Goal: Task Accomplishment & Management: Manage account settings

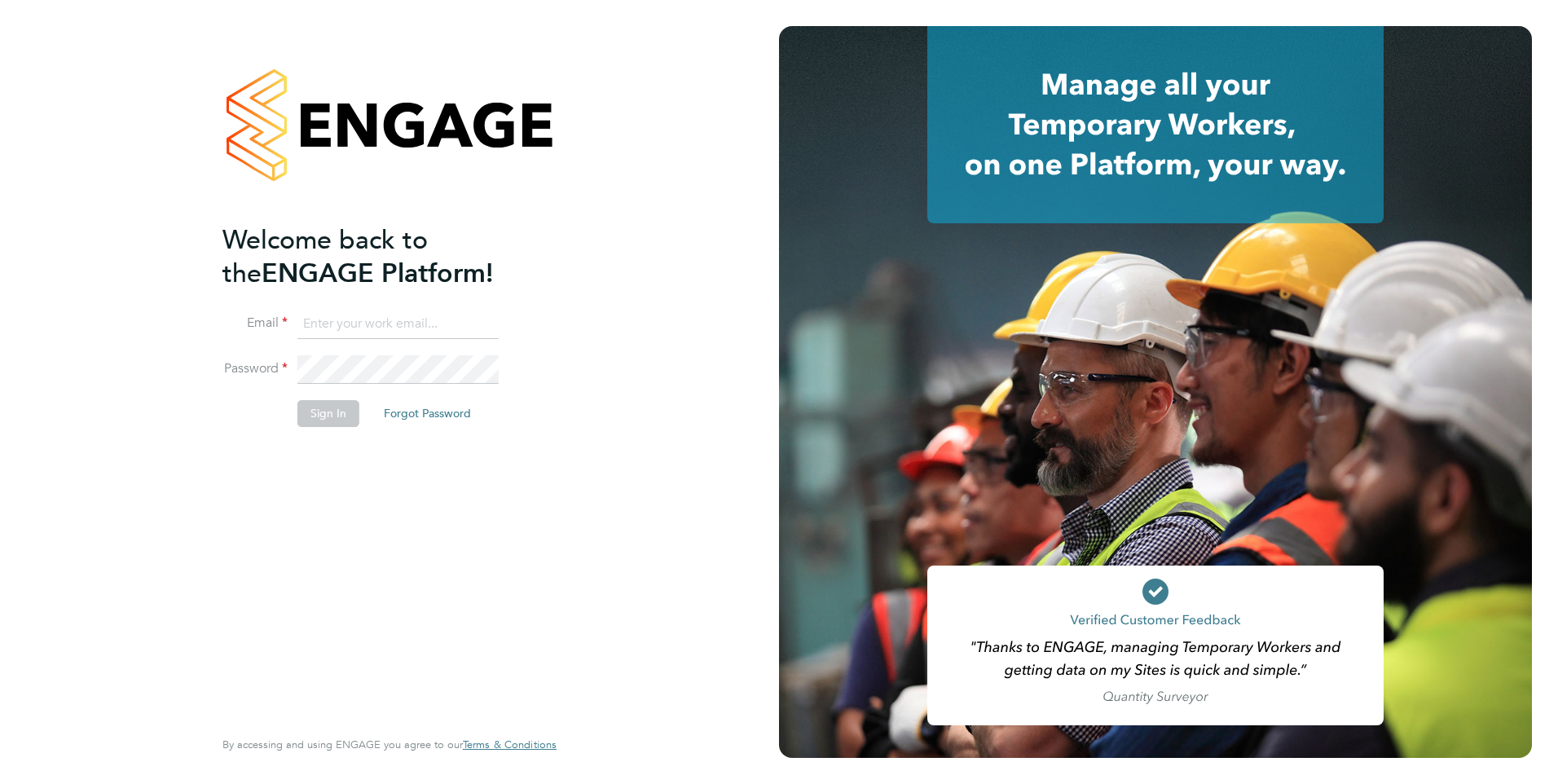
type input "[PERSON_NAME][EMAIL_ADDRESS][PERSON_NAME][DOMAIN_NAME]"
click at [323, 416] on button "Sign In" at bounding box center [328, 413] width 62 height 26
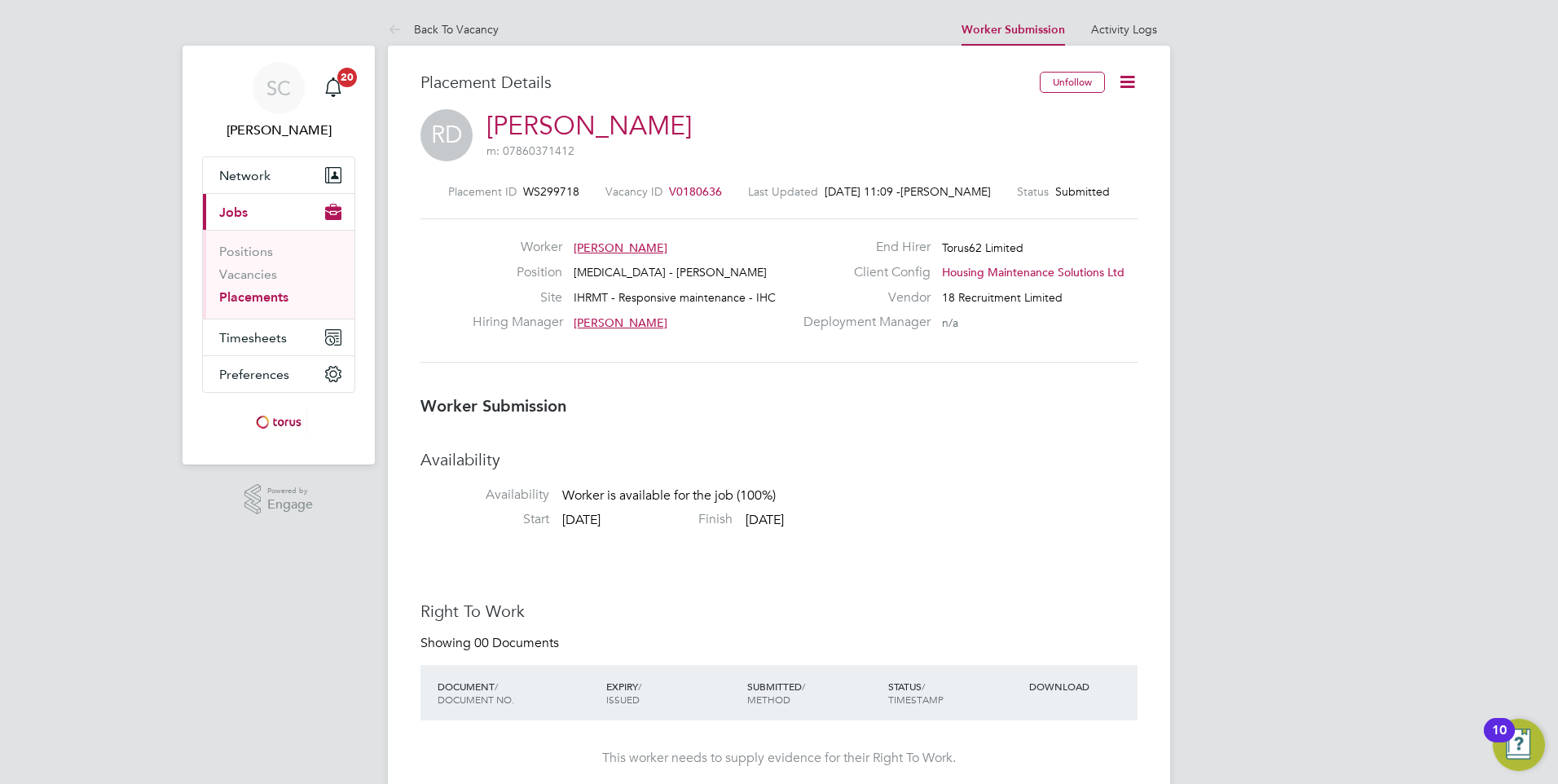
click at [1126, 78] on icon at bounding box center [1127, 82] width 20 height 20
click at [1016, 148] on li "Offer" at bounding box center [1059, 153] width 151 height 23
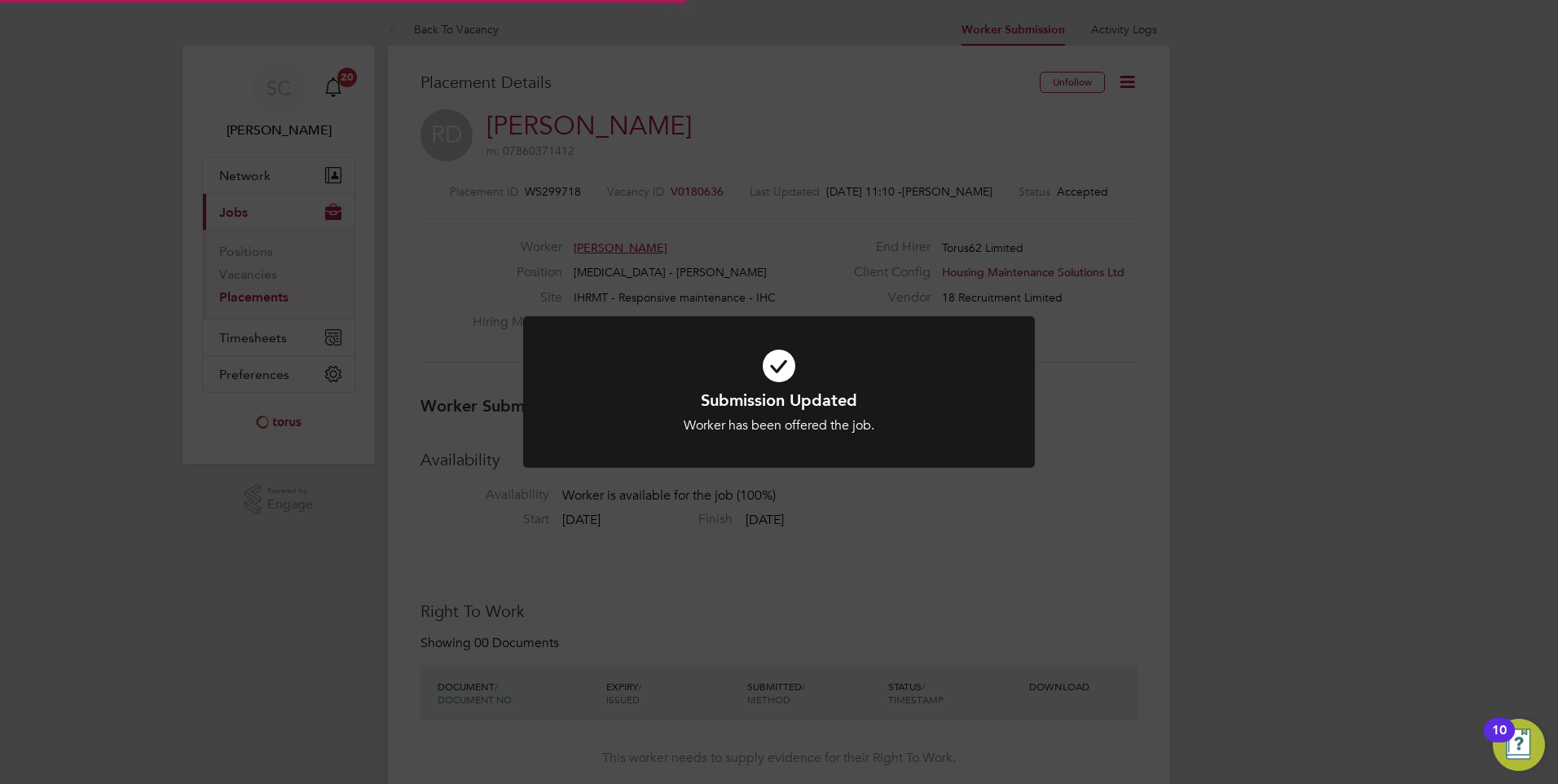
scroll to position [48, 114]
click at [1008, 502] on div "Submission Updated Worker has been offered the job. Cancel Okay" at bounding box center [779, 392] width 1558 height 784
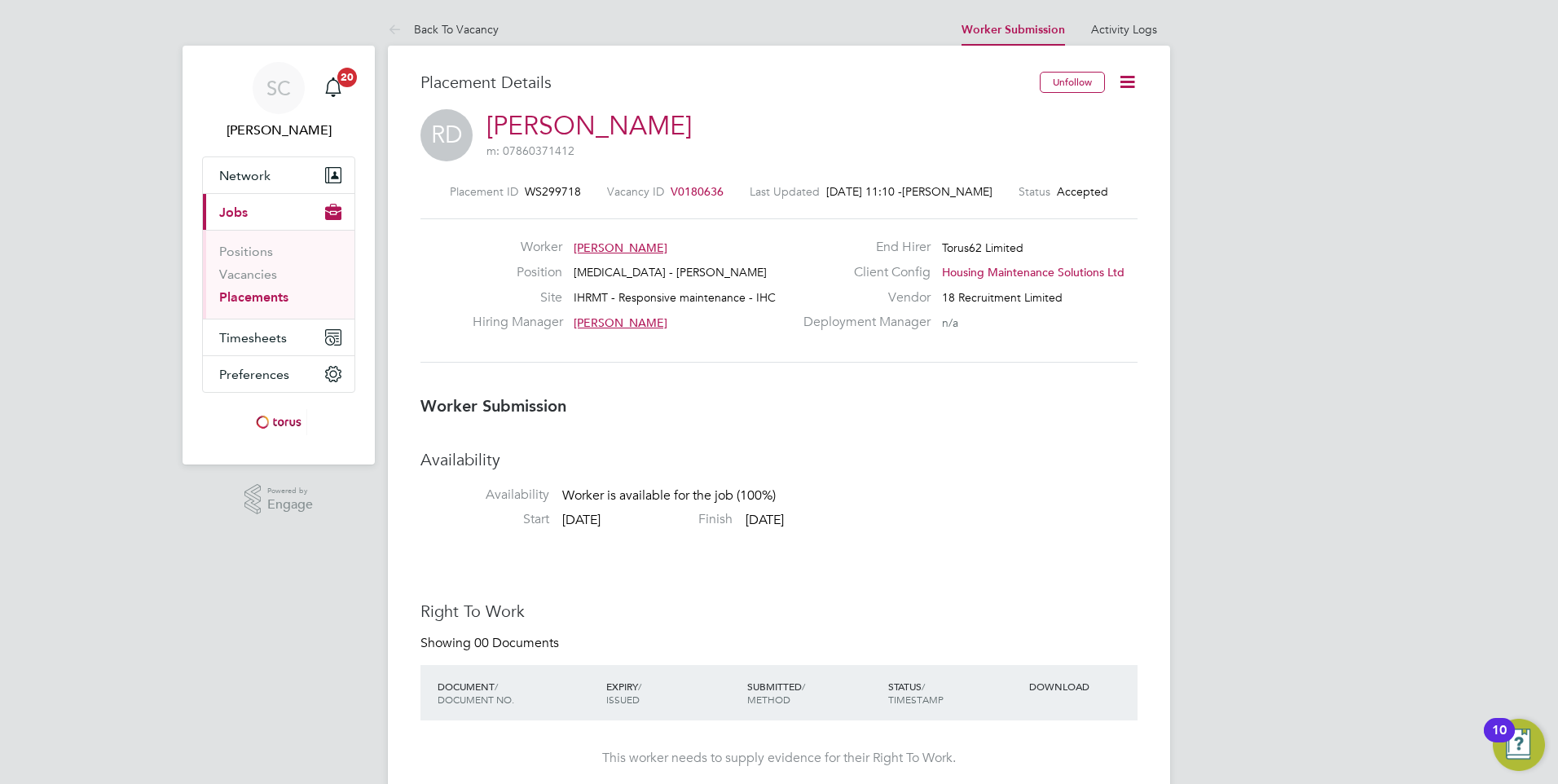
click at [1129, 85] on icon at bounding box center [1127, 82] width 20 height 20
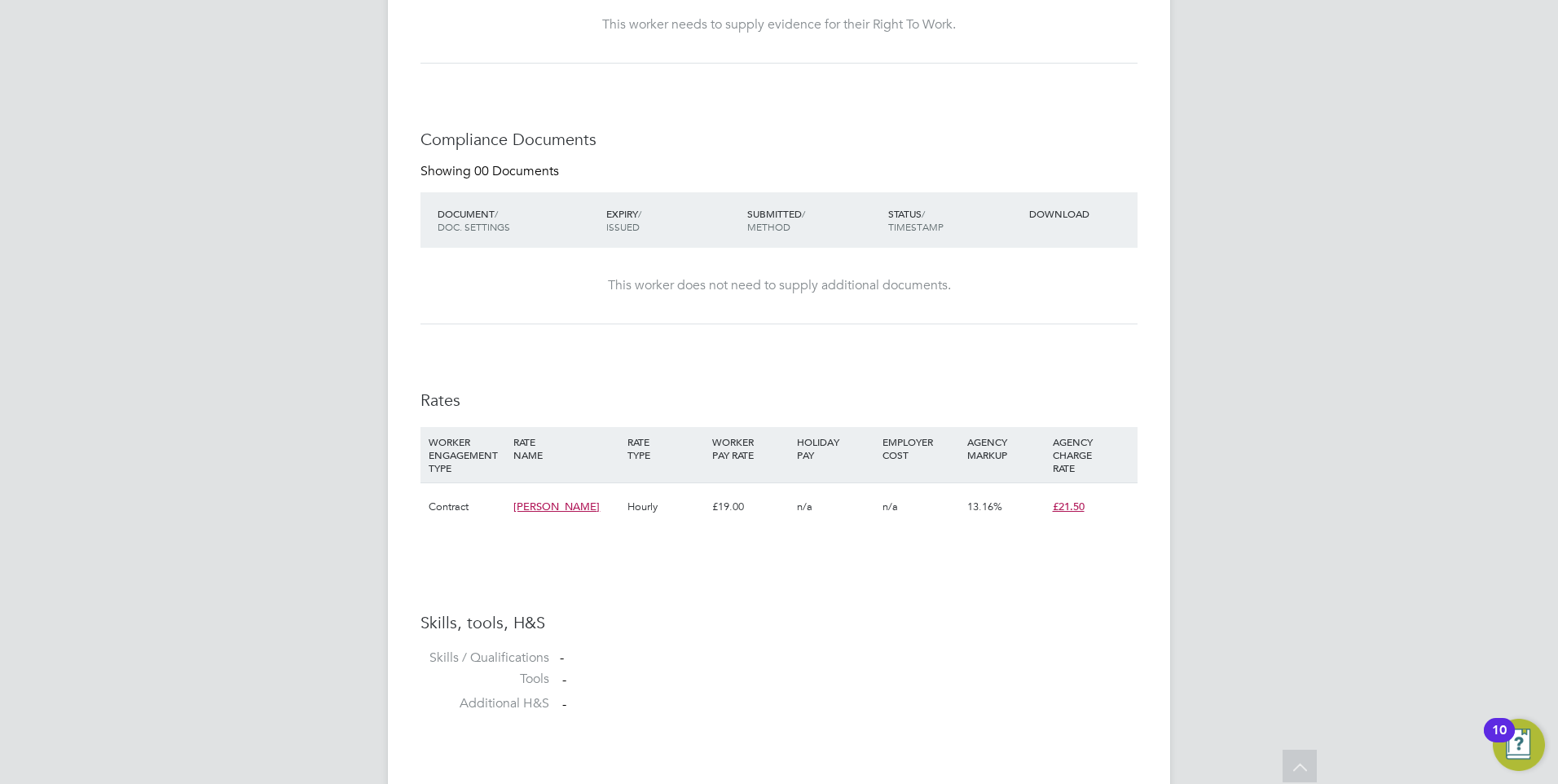
scroll to position [896, 0]
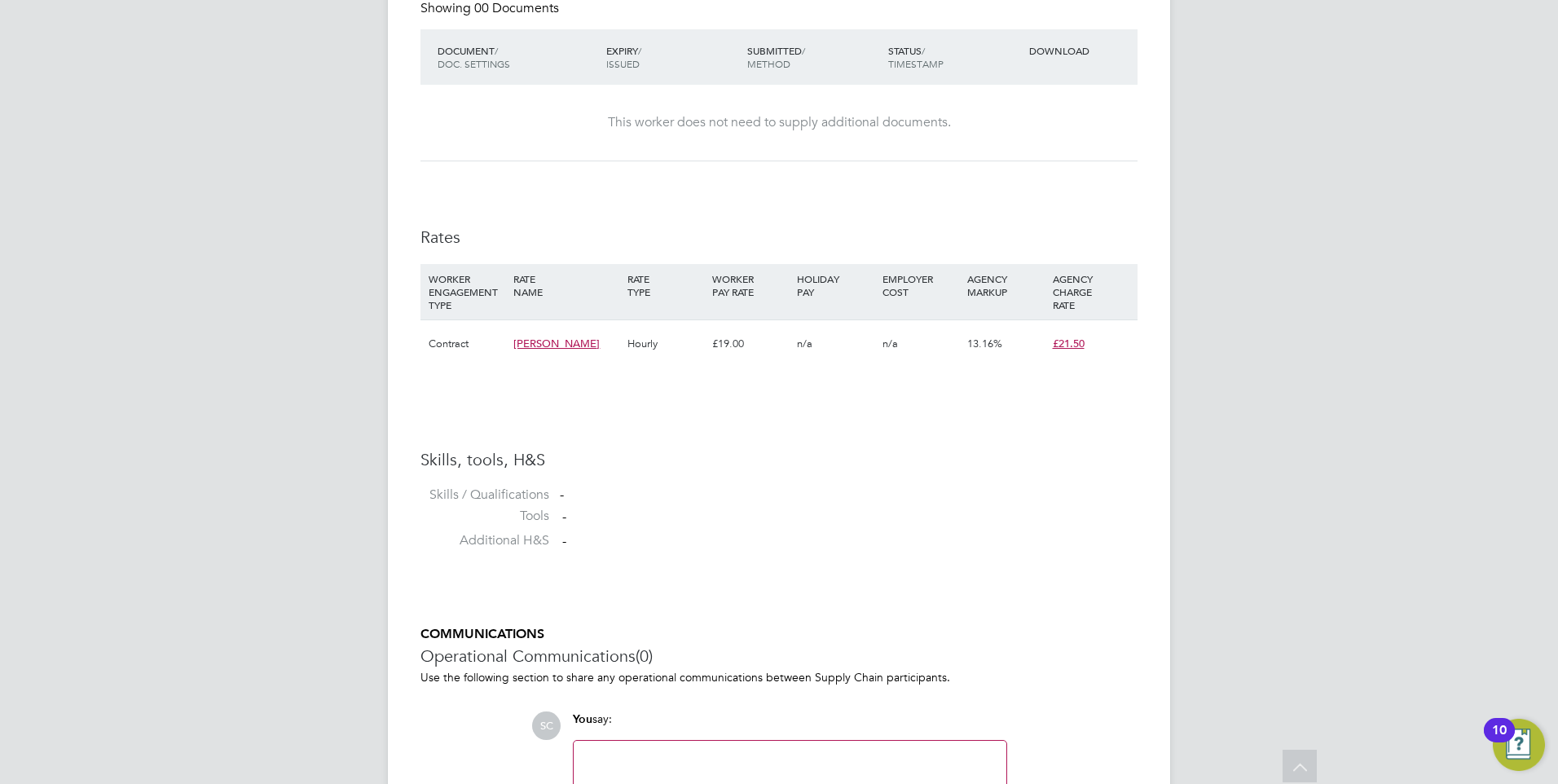
click at [523, 349] on span "Joiner" at bounding box center [556, 344] width 86 height 14
click at [928, 453] on h3 "Skills, tools, H&S" at bounding box center [778, 460] width 717 height 21
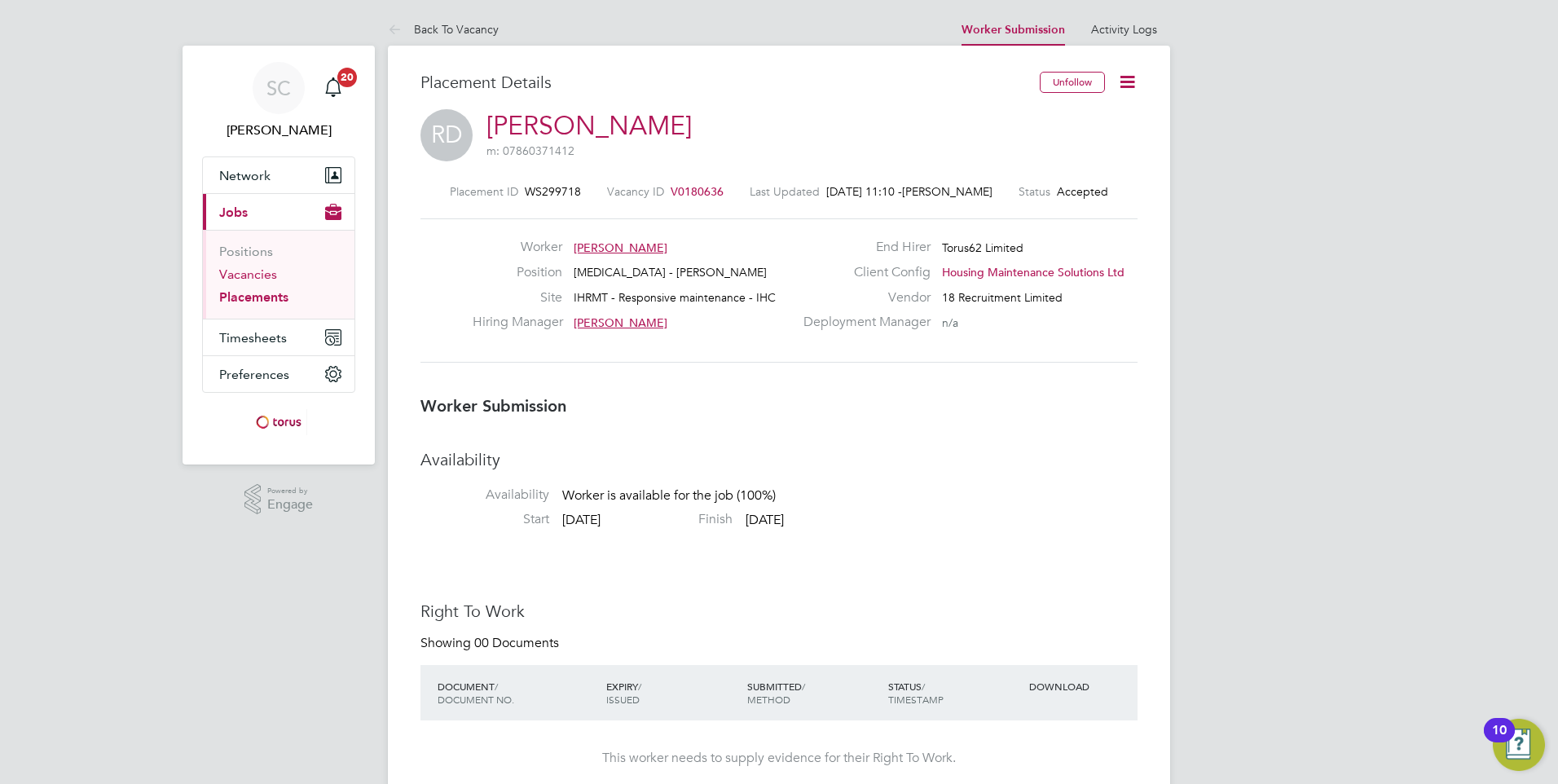
click at [256, 270] on link "Vacancies" at bounding box center [248, 274] width 58 height 16
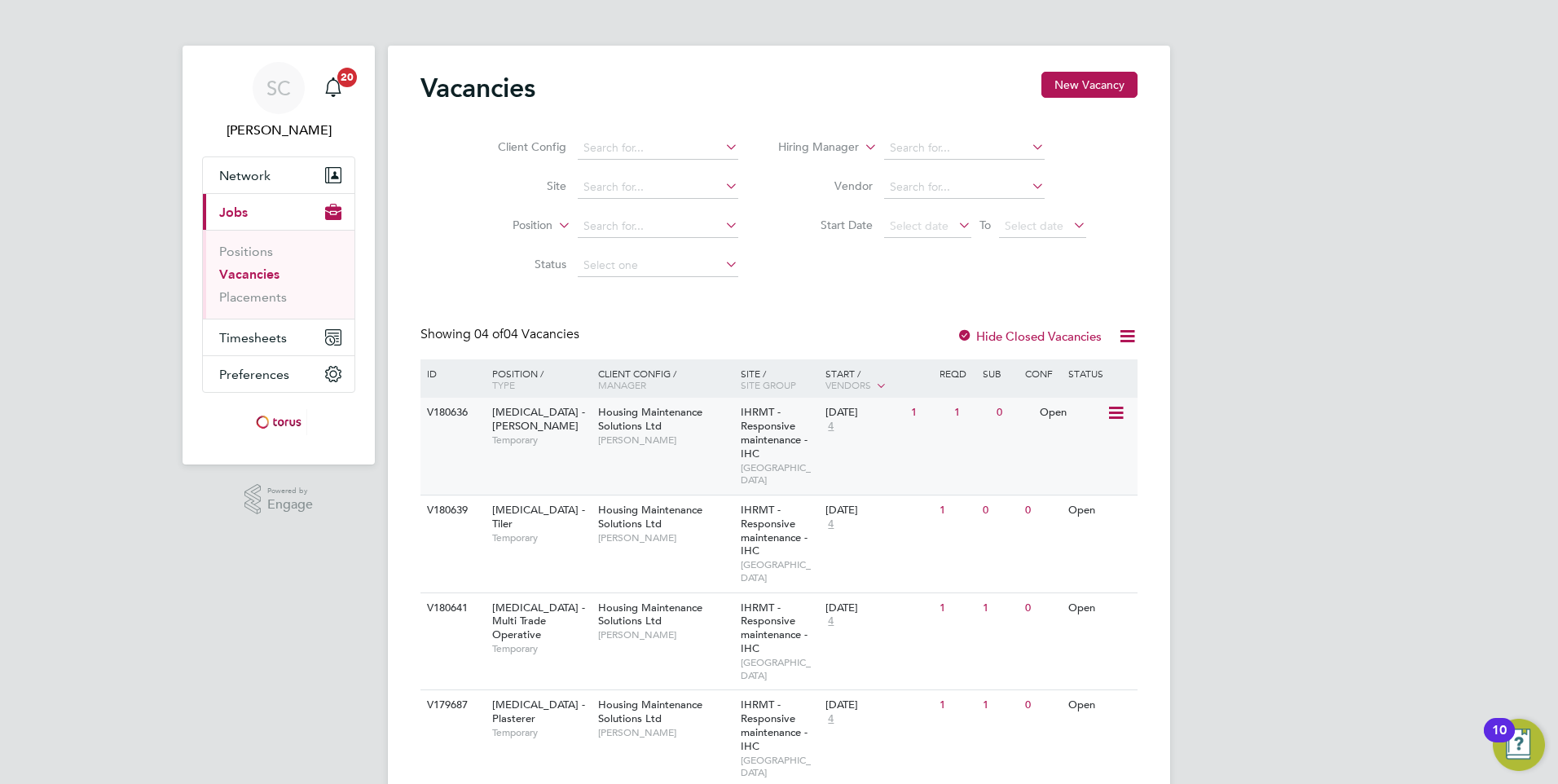
click at [551, 433] on span "Temporary" at bounding box center [540, 439] width 97 height 13
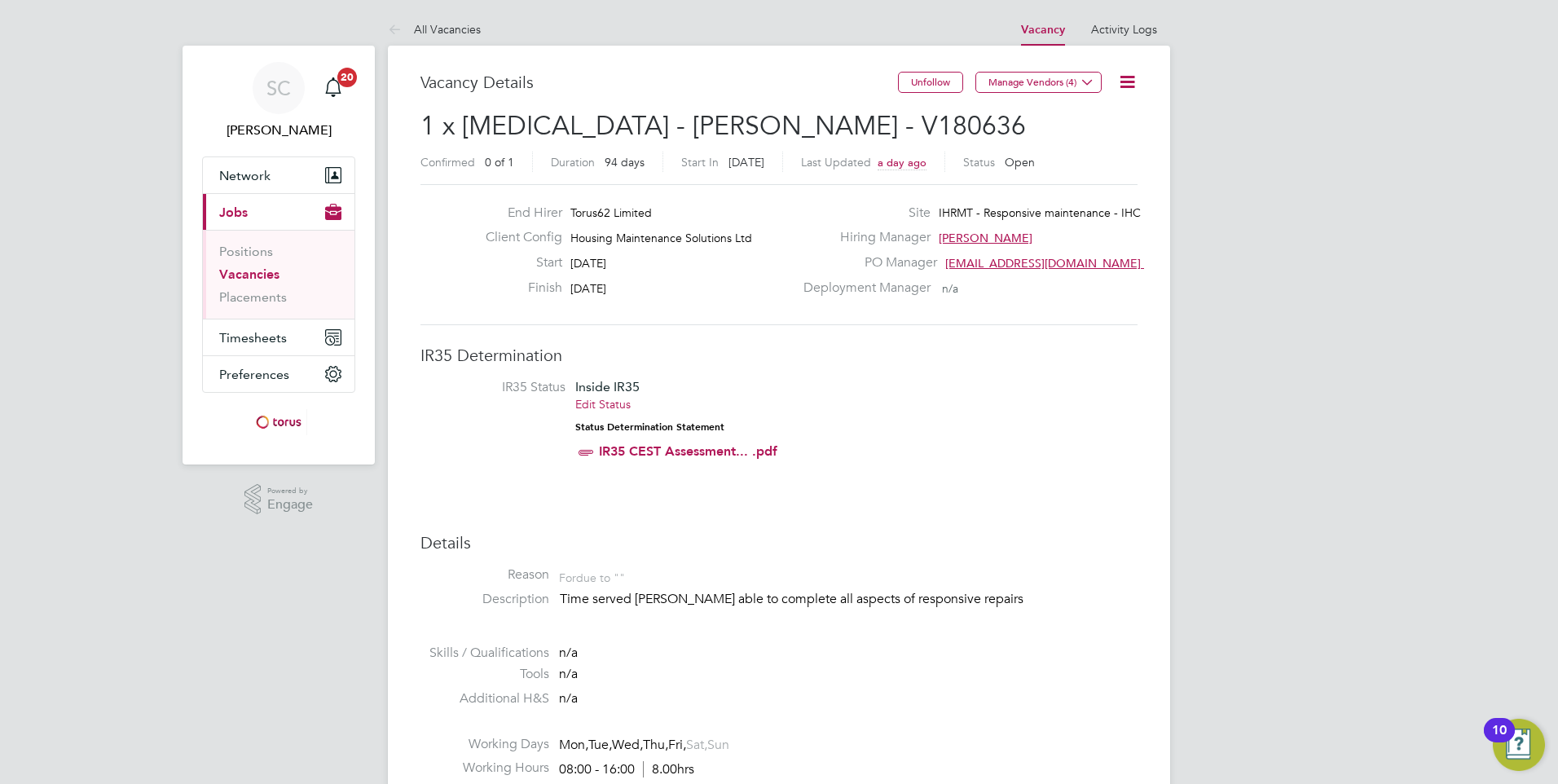
click at [255, 270] on link "Vacancies" at bounding box center [249, 274] width 61 height 16
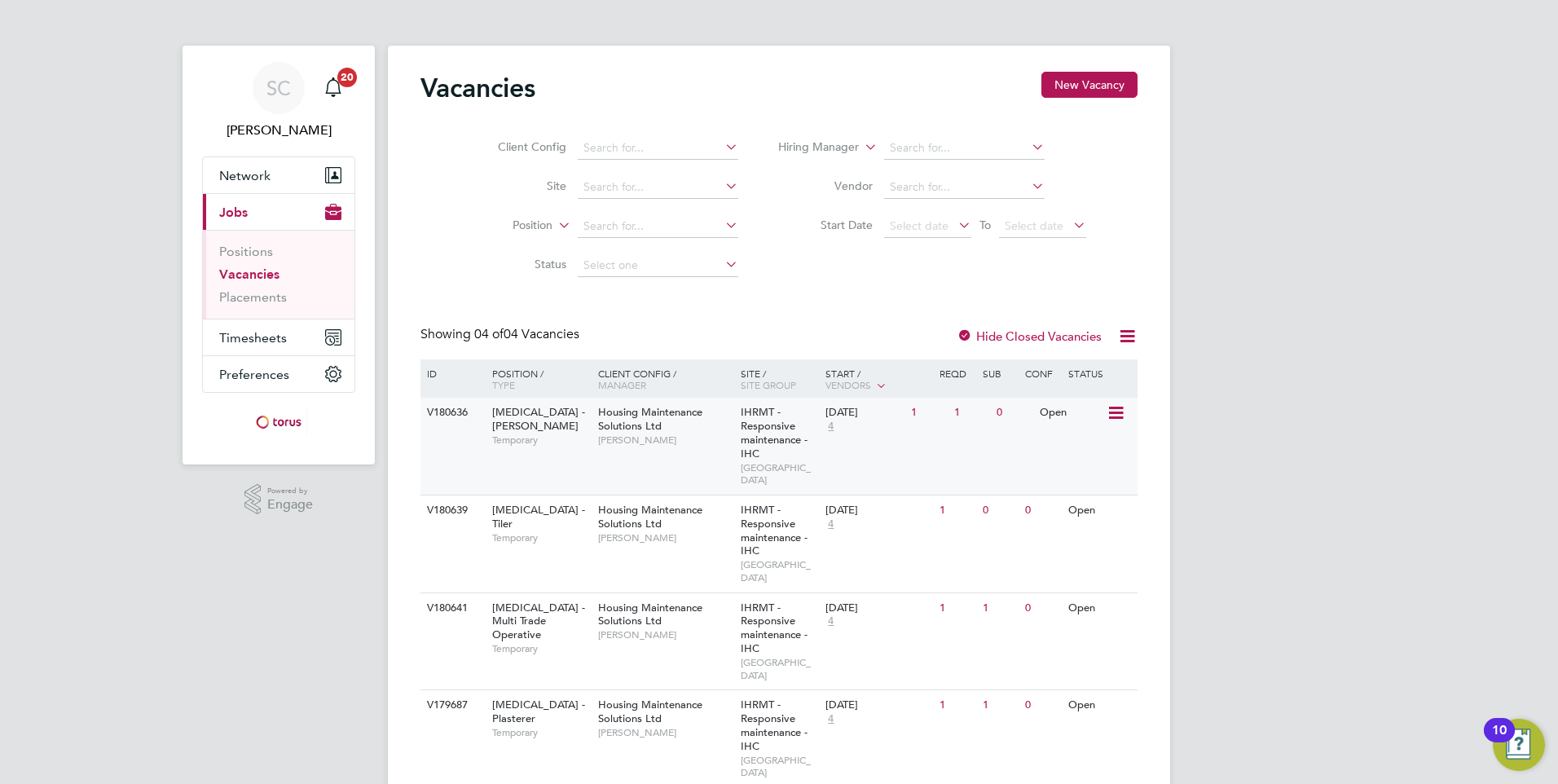
click at [1122, 416] on icon at bounding box center [1114, 413] width 17 height 19
click at [1192, 420] on div "SC Steve Cruickshank Notifications 20 Applications: Network Sites Workers Curre…" at bounding box center [779, 423] width 1558 height 846
click at [564, 598] on div "HMS - Multi Trade Operative Temporary" at bounding box center [537, 628] width 114 height 70
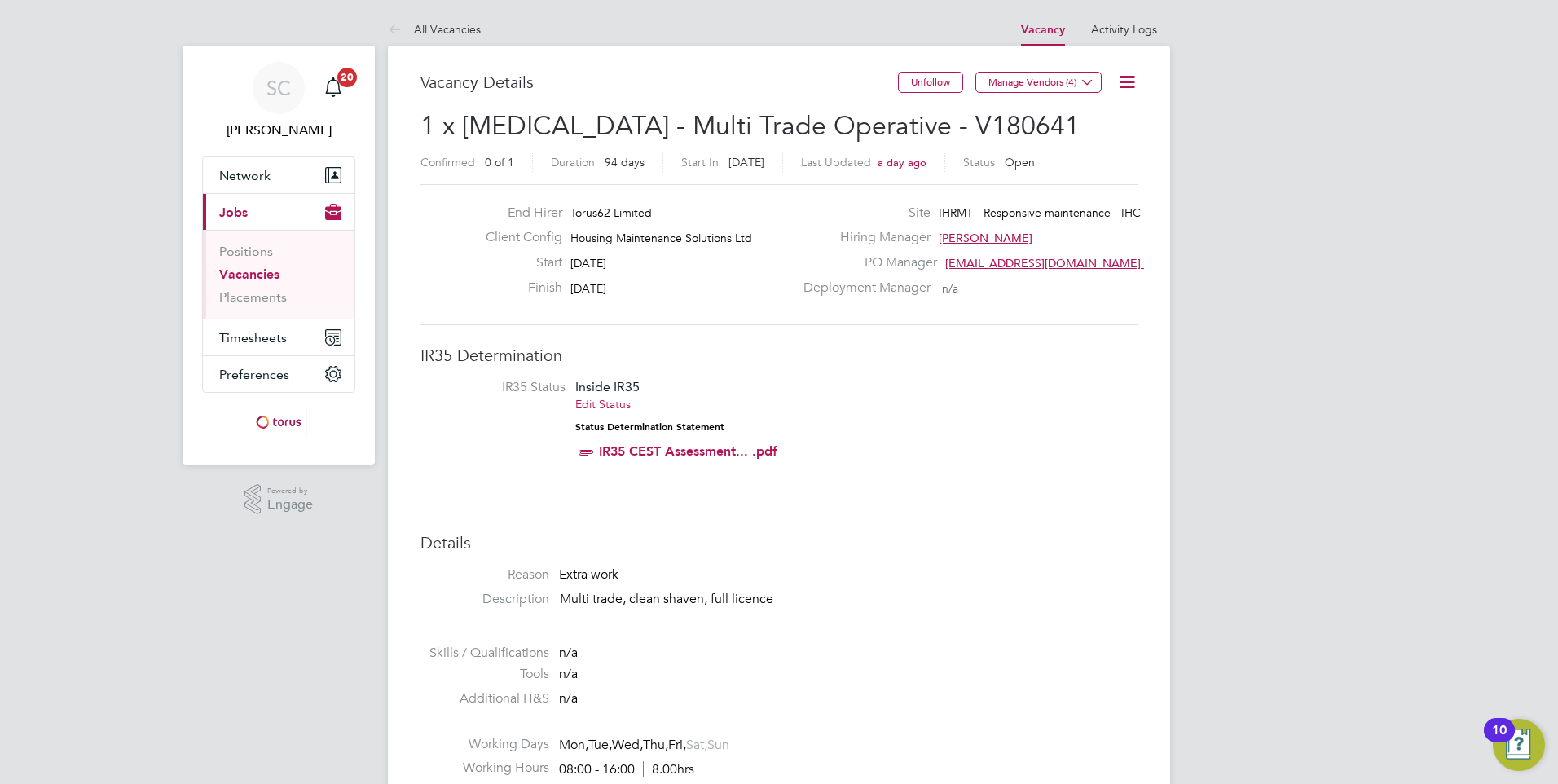
click at [260, 274] on link "Vacancies" at bounding box center [249, 274] width 61 height 16
